Goal: Check status

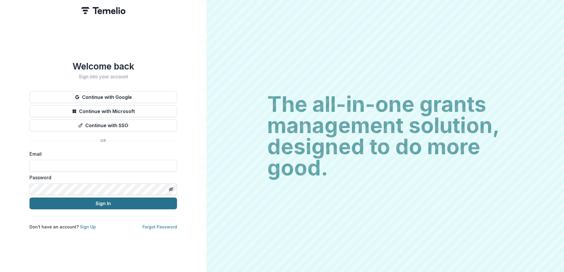
type input "**********"
click at [139, 200] on button "Sign In" at bounding box center [102, 204] width 147 height 12
